Goal: Task Accomplishment & Management: Use online tool/utility

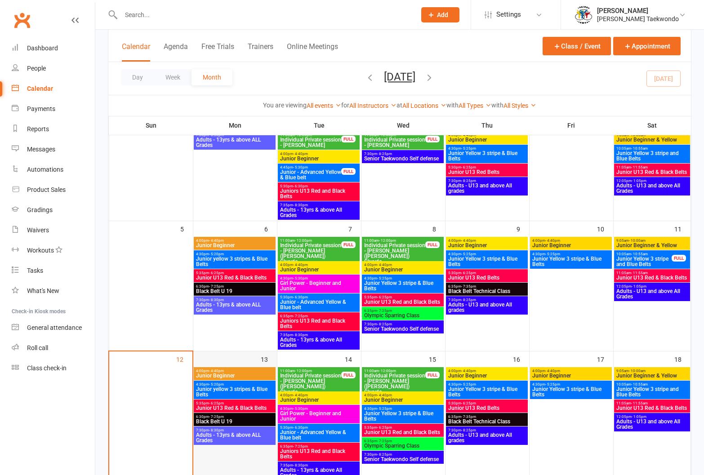
scroll to position [151, 0]
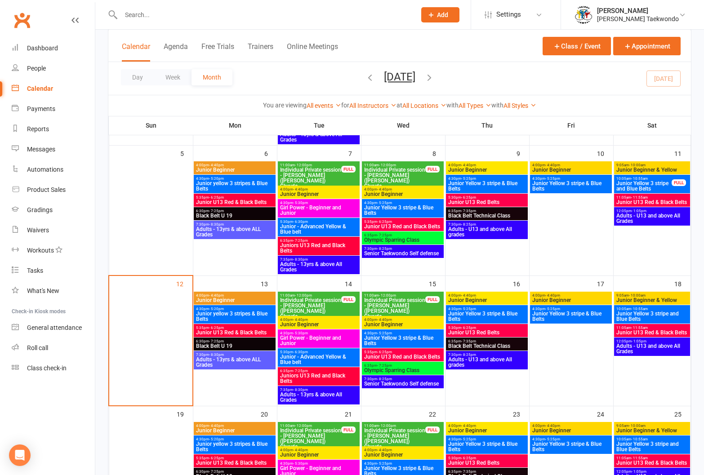
click at [231, 295] on span "4:00pm - 4:40pm" at bounding box center [235, 295] width 78 height 4
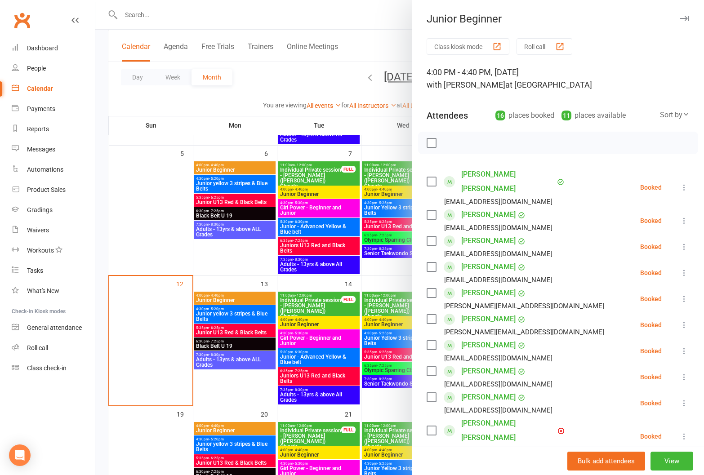
click at [528, 42] on button "Roll call" at bounding box center [544, 46] width 56 height 17
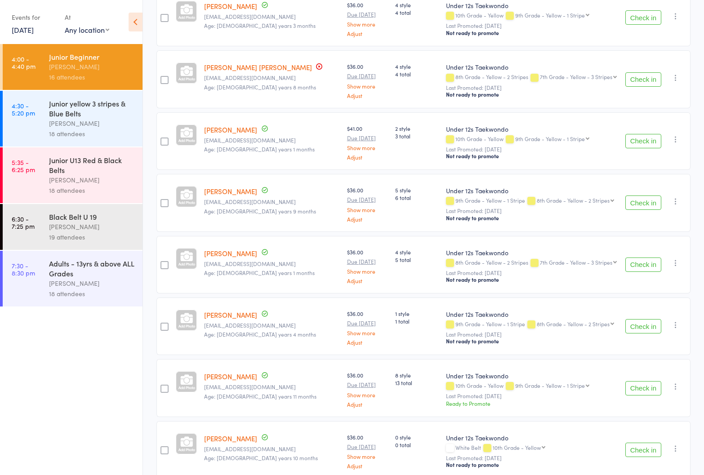
scroll to position [696, 0]
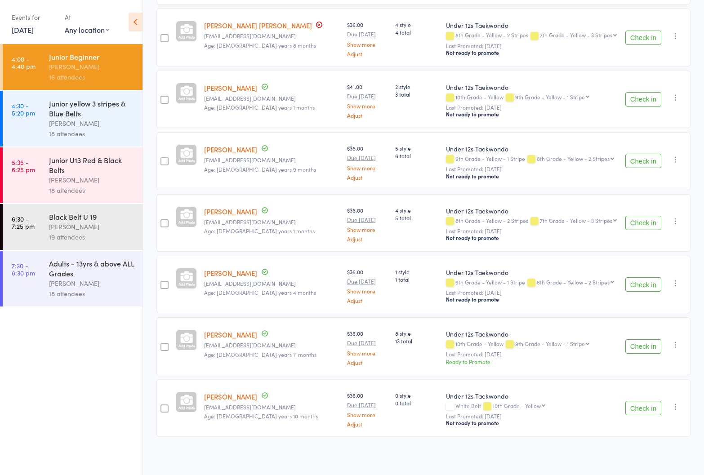
click at [72, 114] on div "Junior yellow 3 stripes & Blue Belts" at bounding box center [92, 108] width 86 height 20
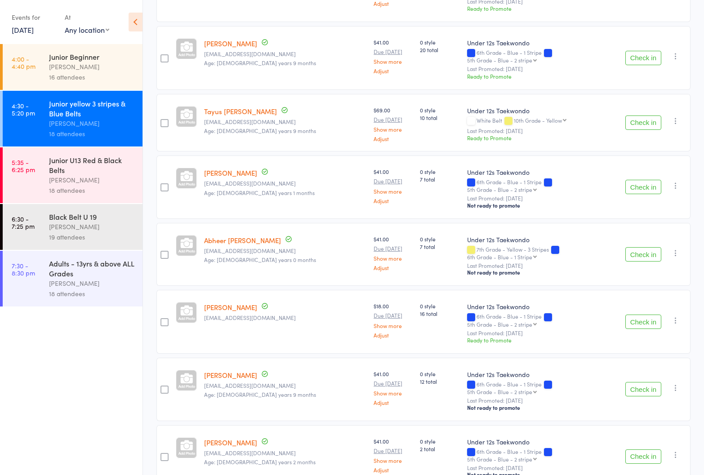
scroll to position [819, 0]
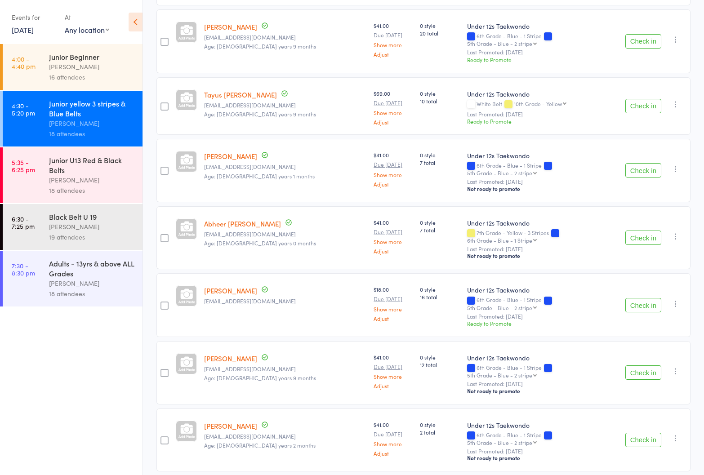
click at [72, 170] on div "Junior U13 Red & Black Belts" at bounding box center [92, 165] width 86 height 20
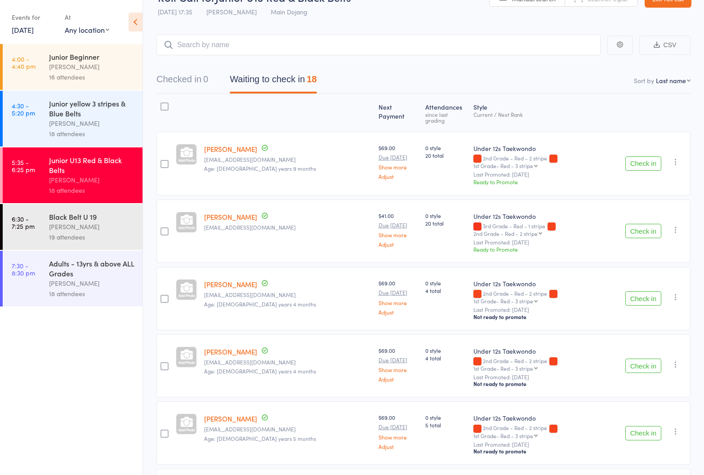
scroll to position [25, 0]
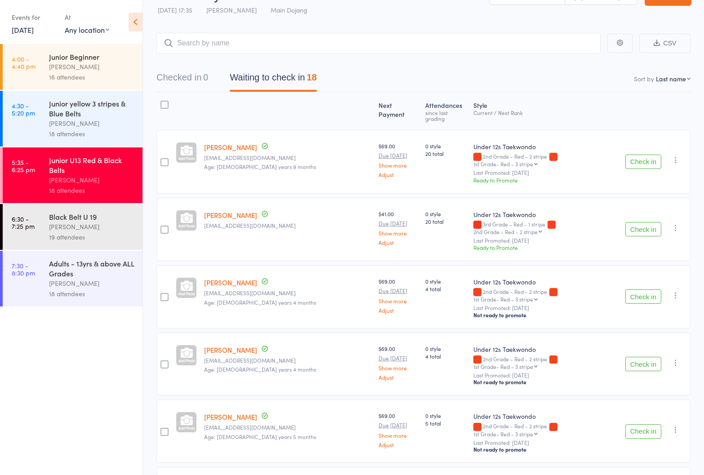
click at [58, 116] on div "Junior yellow 3 stripes & Blue Belts" at bounding box center [92, 108] width 86 height 20
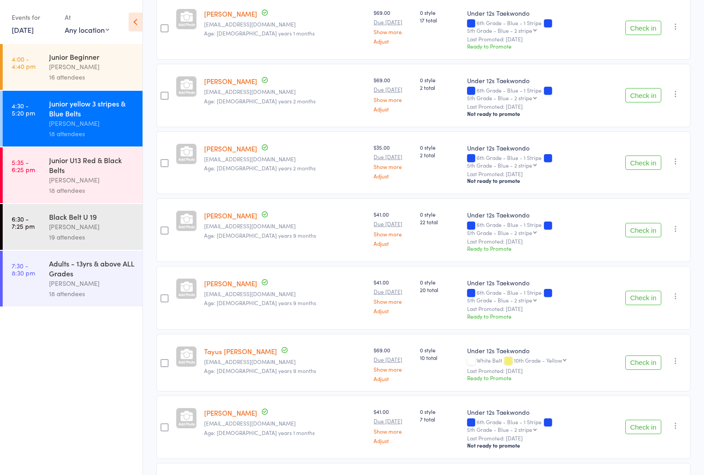
scroll to position [591, 0]
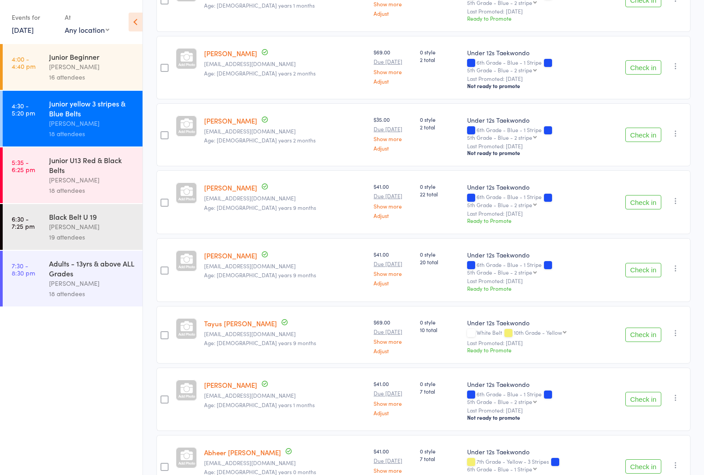
click at [55, 172] on div "Junior U13 Red & Black Belts" at bounding box center [92, 165] width 86 height 20
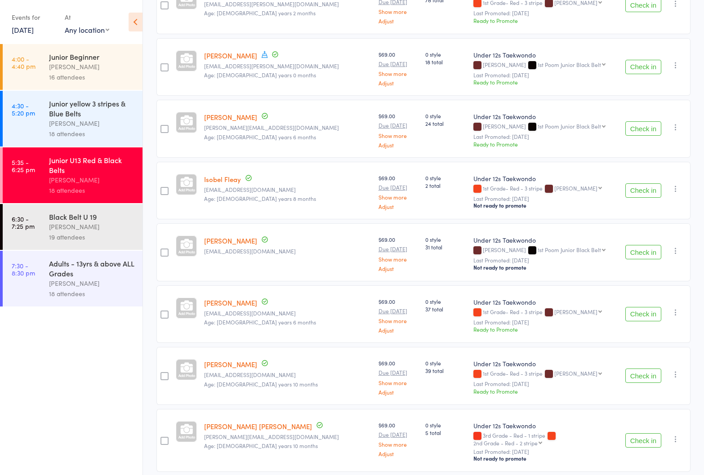
scroll to position [585, 0]
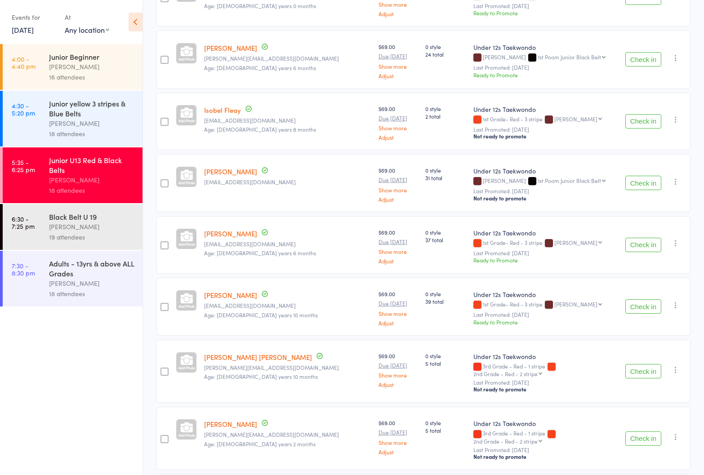
click at [83, 226] on div "[PERSON_NAME]" at bounding box center [92, 227] width 86 height 10
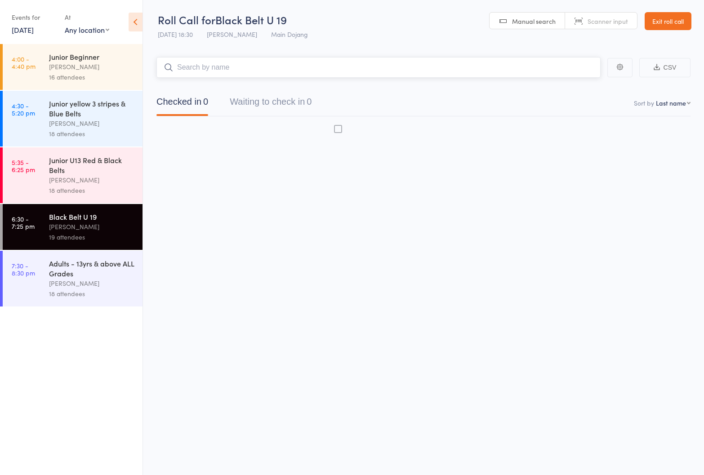
scroll to position [6, 0]
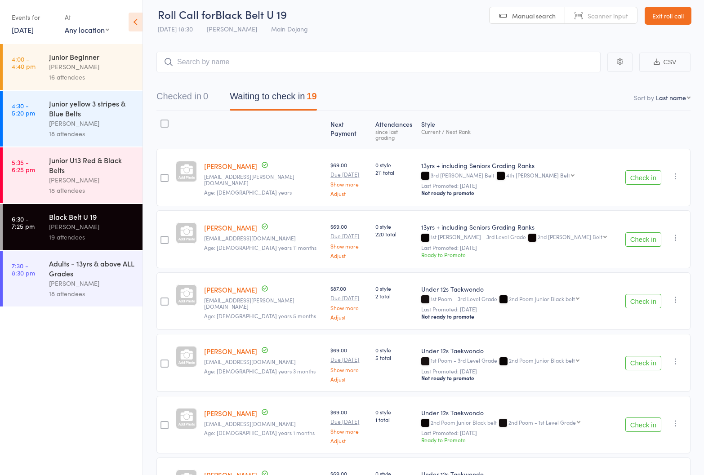
click at [81, 275] on div "Adults - 13yrs & above ALL Grades" at bounding box center [92, 268] width 86 height 20
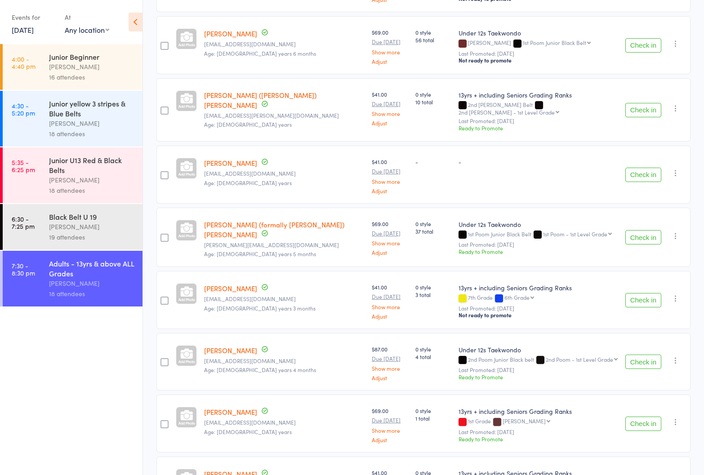
scroll to position [819, 0]
